Goal: Communication & Community: Answer question/provide support

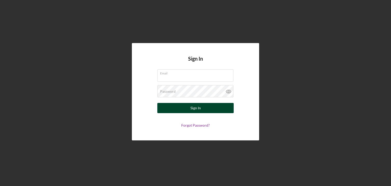
type input "[EMAIL_ADDRESS][DOMAIN_NAME]"
click at [202, 108] on button "Sign In" at bounding box center [195, 108] width 76 height 10
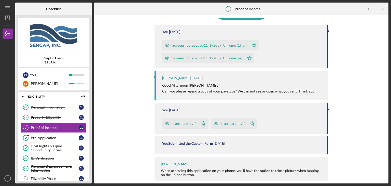
scroll to position [54, 0]
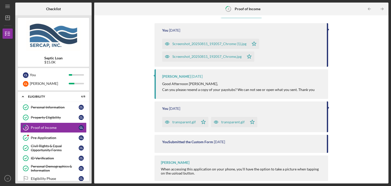
drag, startPoint x: 384, startPoint y: 165, endPoint x: 385, endPoint y: 150, distance: 15.3
click at [385, 150] on div "Complete the Form Form Icon/Upload Upload Icon/Message Comment You [DATE] Scree…" at bounding box center [241, 99] width 289 height 163
click at [373, 144] on div "Complete the Form Form Icon/Upload Upload Icon/Message Comment You [DATE] Scree…" at bounding box center [241, 99] width 289 height 163
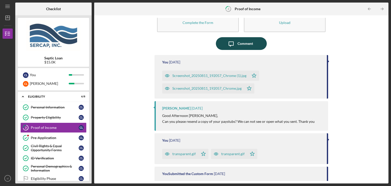
click at [238, 41] on div "Comment" at bounding box center [245, 43] width 16 height 13
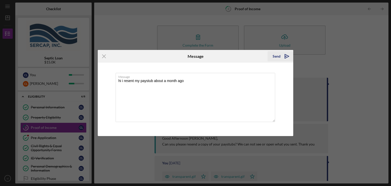
type textarea "hi i resent my paystub about a month ago"
click at [273, 55] on div "Send" at bounding box center [277, 56] width 8 height 10
